Goal: Task Accomplishment & Management: Manage account settings

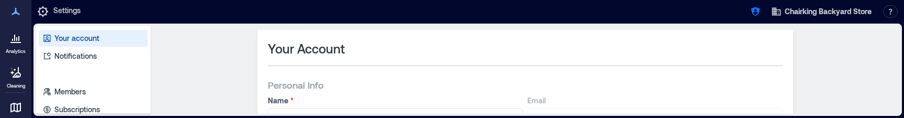
click at [10, 39] on icon at bounding box center [15, 37] width 13 height 13
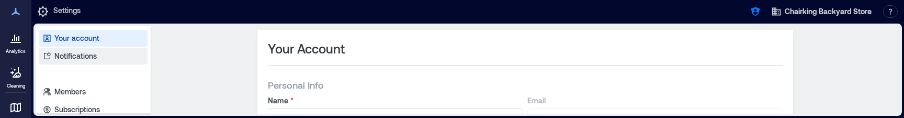
click at [102, 55] on link "Notifications" at bounding box center [93, 56] width 109 height 17
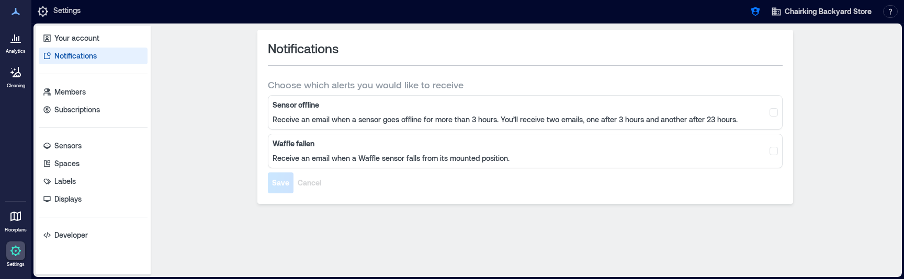
click at [320, 115] on p "Receive an email when a sensor goes offline for more than 3 hours. You’ll recei…" at bounding box center [505, 120] width 465 height 10
click at [88, 108] on p "Subscriptions" at bounding box center [77, 110] width 46 height 10
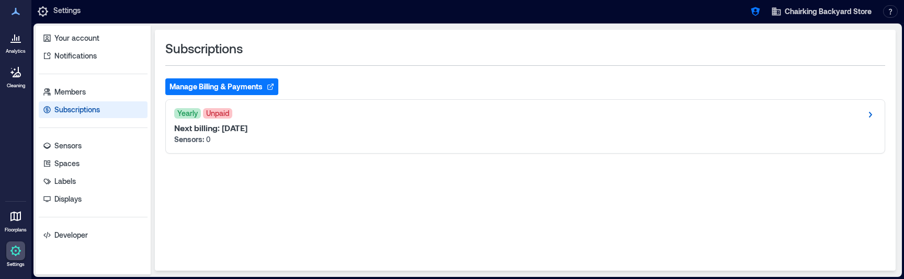
click at [224, 87] on button "Manage Billing & Payments" at bounding box center [221, 86] width 113 height 17
click at [471, 147] on div "Yearly Unpaid Next billing: Jun 6, 2026 Sensors: 0" at bounding box center [525, 126] width 719 height 53
click at [532, 141] on div "Next billing: Jun 6, 2026 Sensors: 0" at bounding box center [525, 134] width 702 height 22
click at [873, 116] on icon at bounding box center [870, 114] width 13 height 13
click at [322, 142] on div "Next billing: Jun 6, 2026 Sensors: 0" at bounding box center [525, 134] width 702 height 22
